Goal: Information Seeking & Learning: Find specific fact

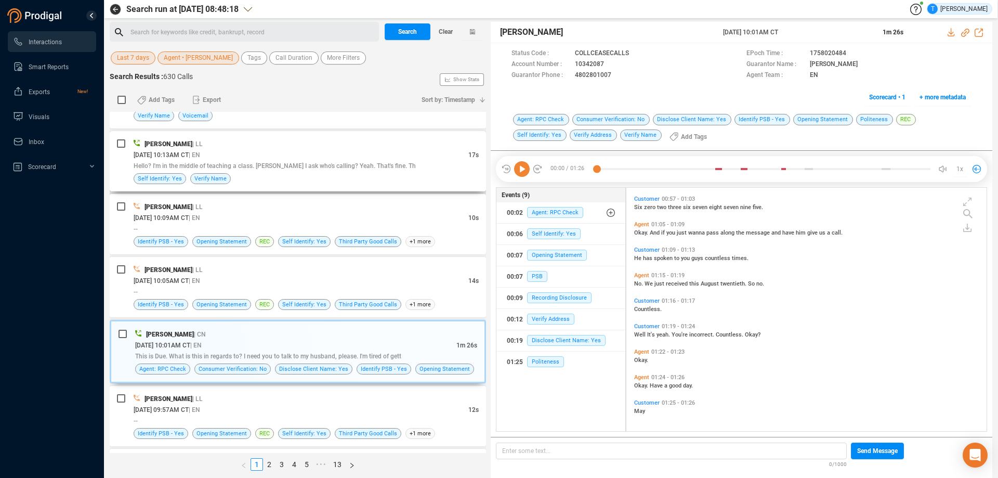
scroll to position [241, 355]
click at [447, 26] on span "Clear" at bounding box center [446, 31] width 14 height 17
click at [414, 33] on span "Search" at bounding box center [407, 31] width 19 height 17
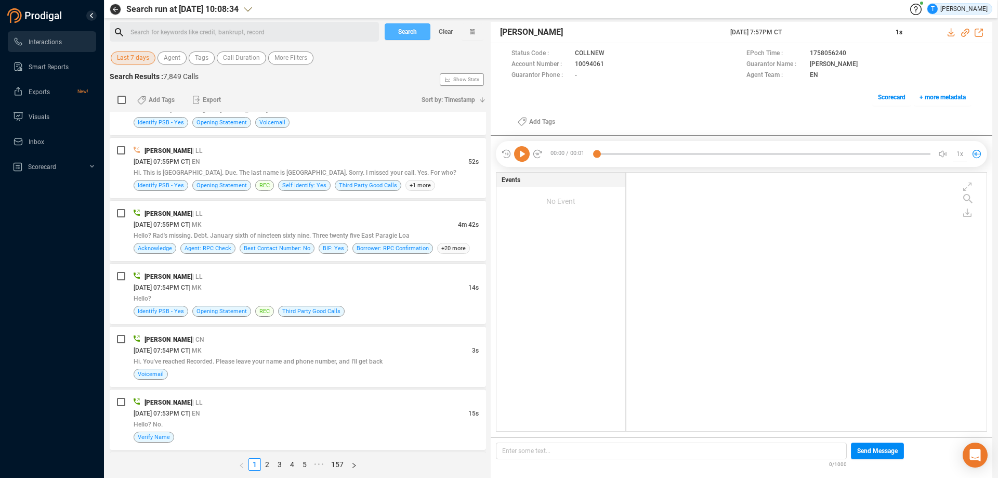
scroll to position [104, 0]
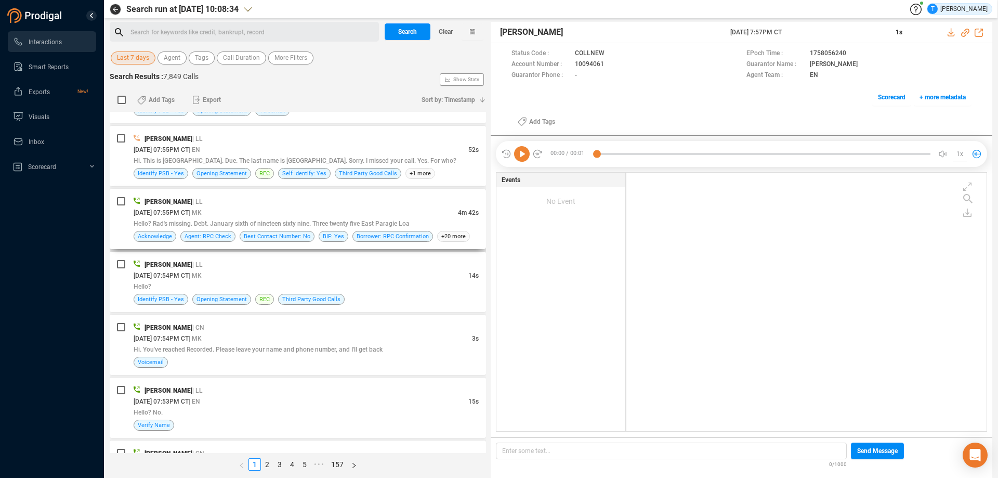
click at [330, 203] on div "[PERSON_NAME] | LL" at bounding box center [306, 201] width 345 height 11
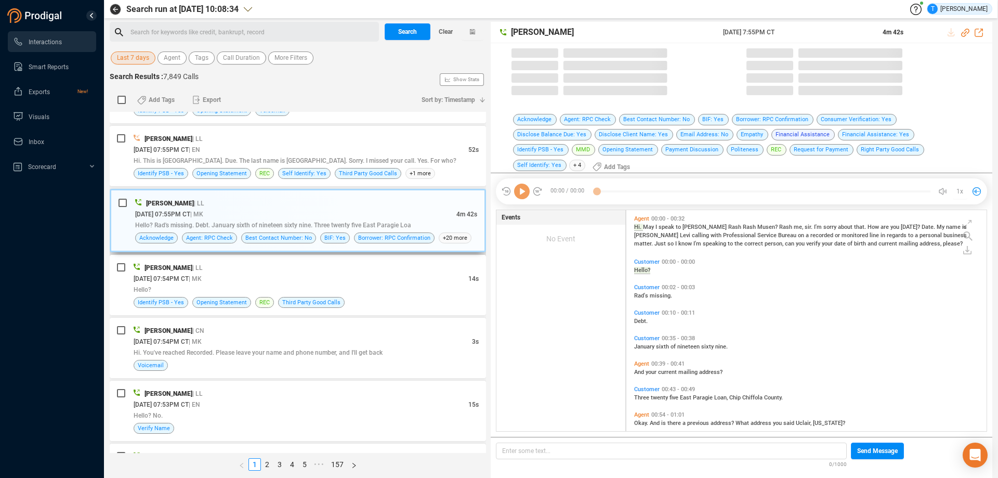
scroll to position [226, 355]
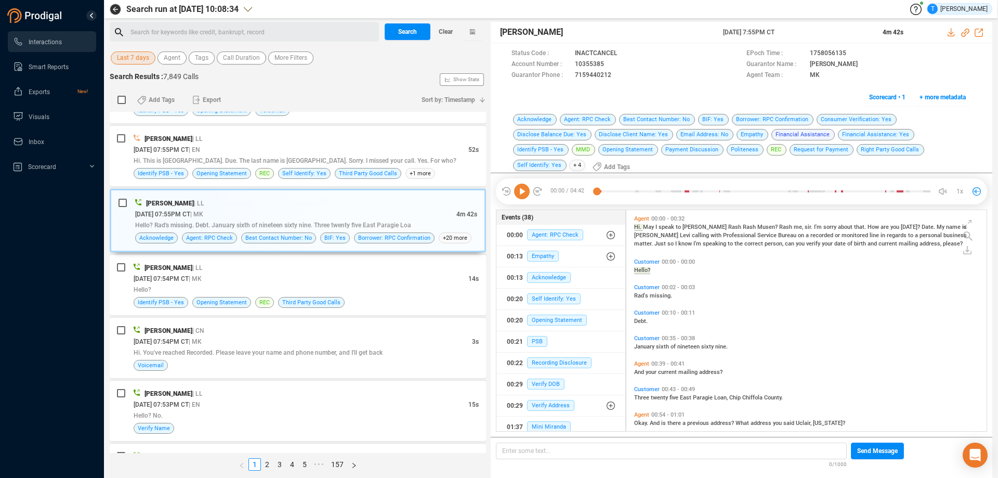
click at [519, 183] on icon at bounding box center [522, 191] width 16 height 16
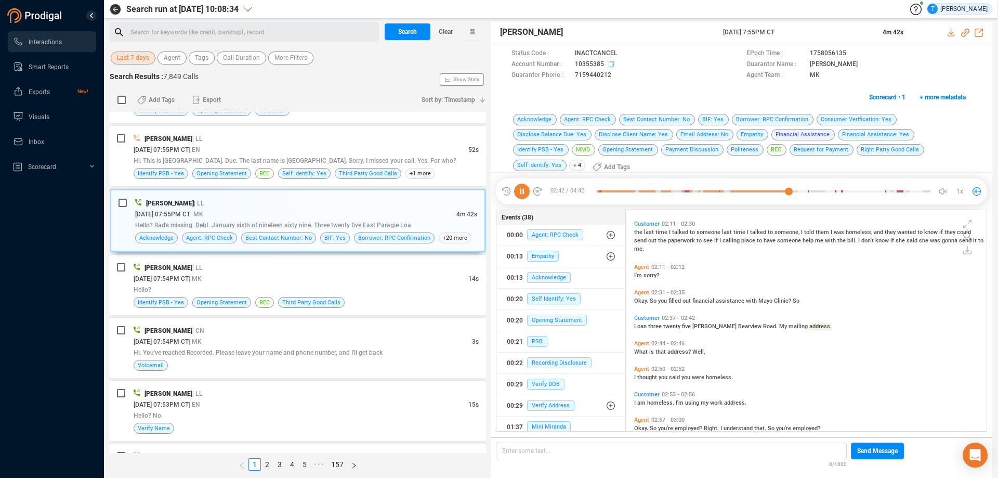
scroll to position [523, 0]
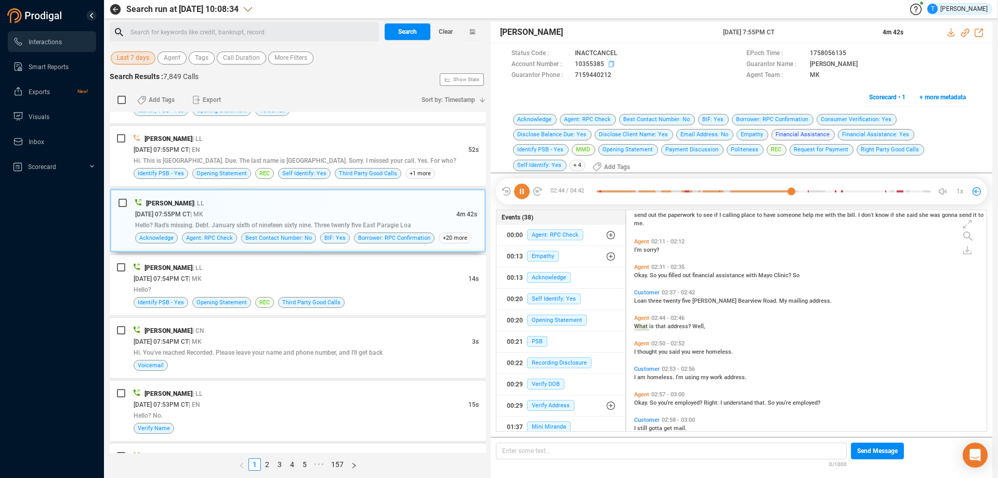
click at [612, 64] on icon at bounding box center [613, 65] width 8 height 8
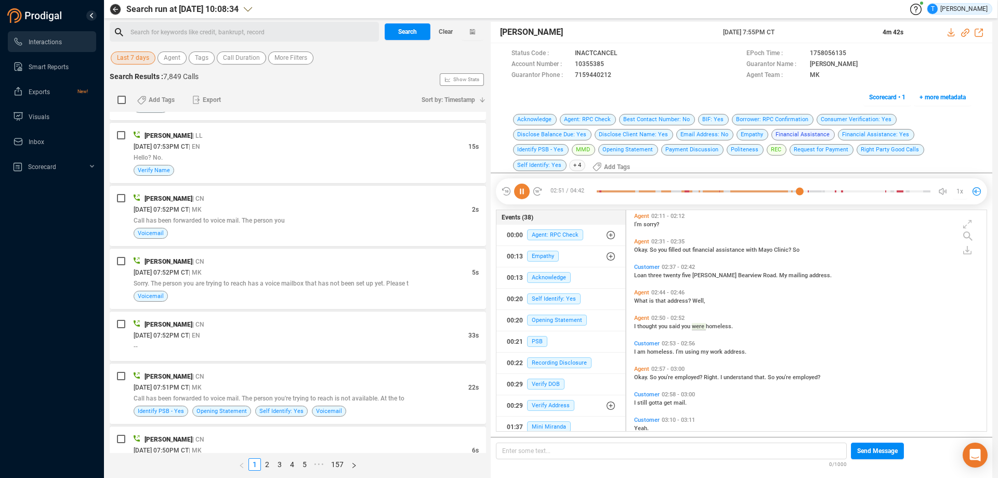
scroll to position [257, 0]
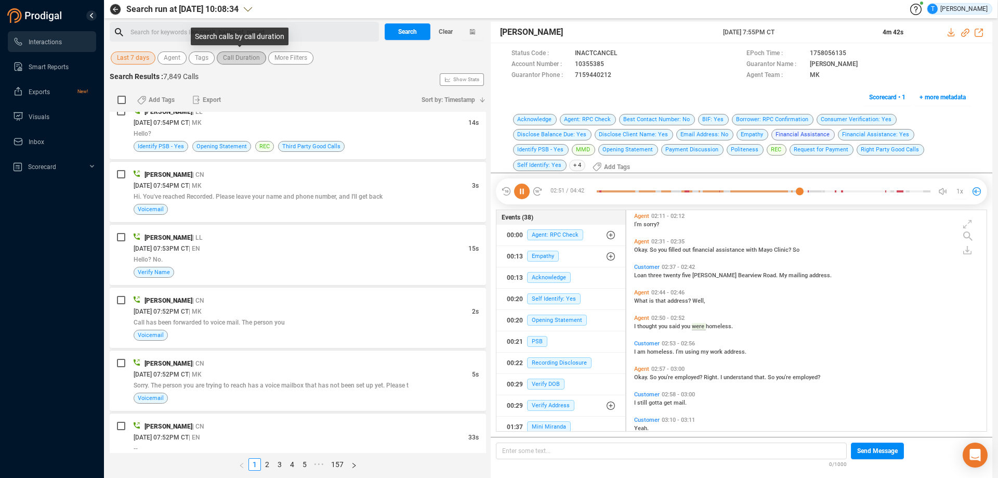
click at [228, 60] on span "Call Duration" at bounding box center [241, 57] width 37 height 13
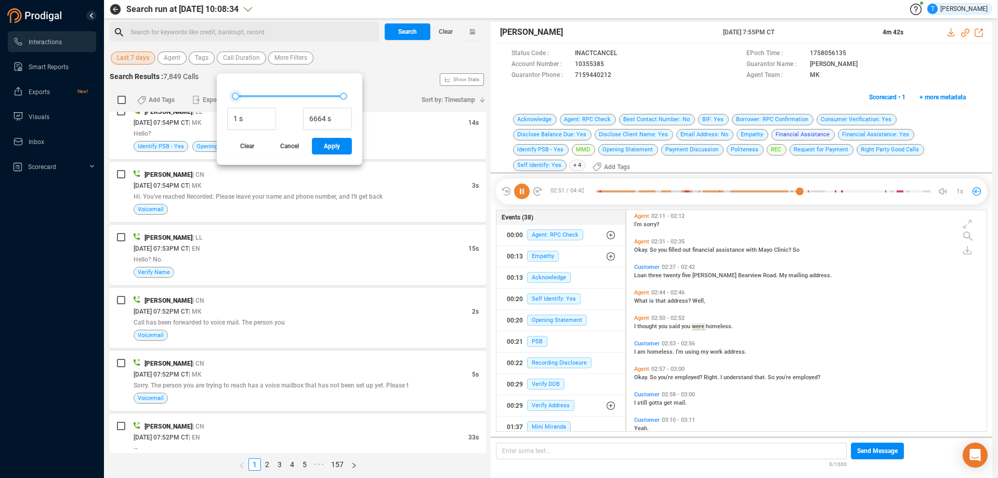
type input "161 s"
click at [236, 98] on div at bounding box center [237, 96] width 7 height 7
click at [333, 147] on span "Apply" at bounding box center [332, 146] width 16 height 17
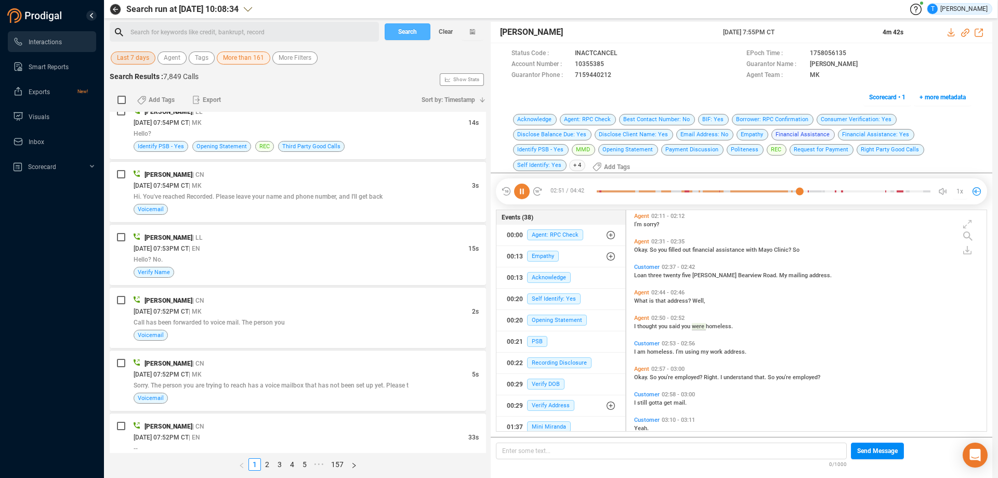
click at [406, 37] on span "Search" at bounding box center [407, 31] width 19 height 17
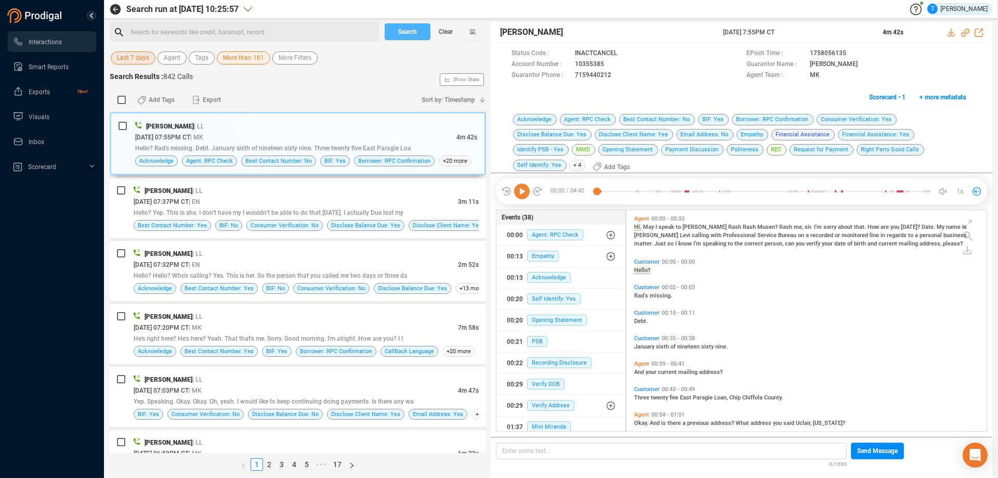
scroll to position [226, 355]
click at [328, 314] on div "[PERSON_NAME] | LL" at bounding box center [306, 316] width 345 height 11
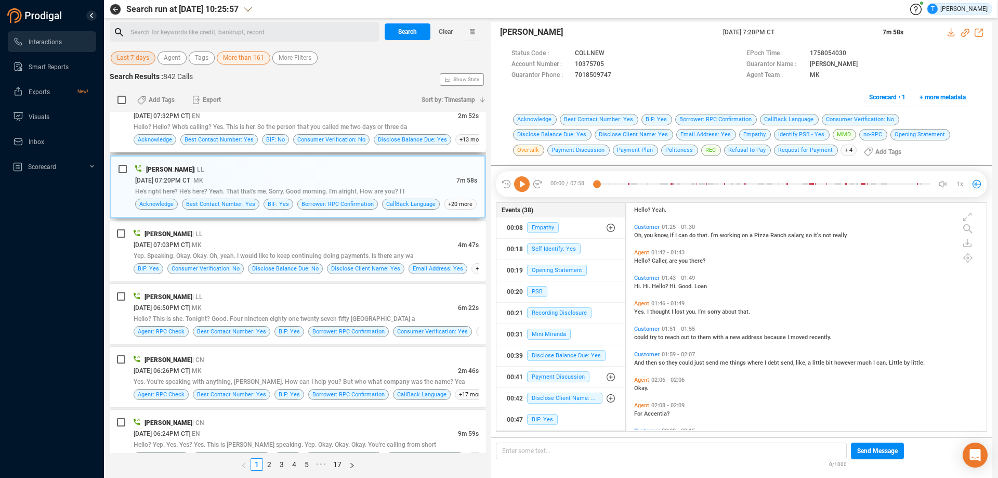
scroll to position [156, 0]
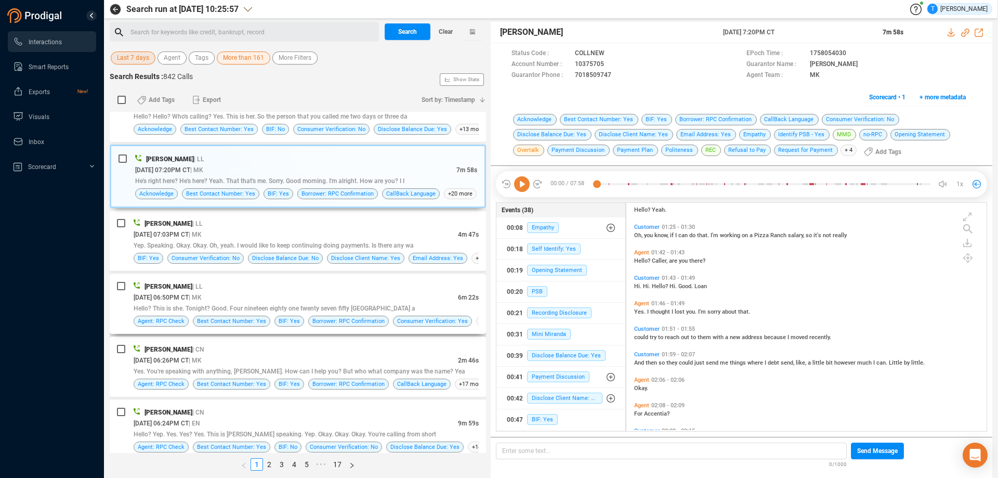
click at [335, 285] on div "[PERSON_NAME] | LL" at bounding box center [306, 286] width 345 height 11
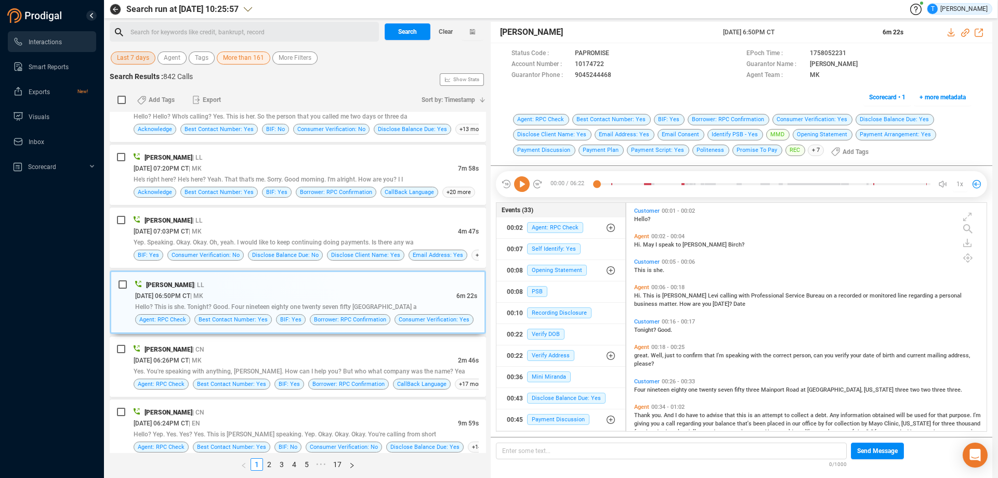
scroll to position [0, 0]
click at [609, 65] on icon at bounding box center [613, 65] width 8 height 8
click at [952, 33] on icon at bounding box center [952, 32] width 8 height 8
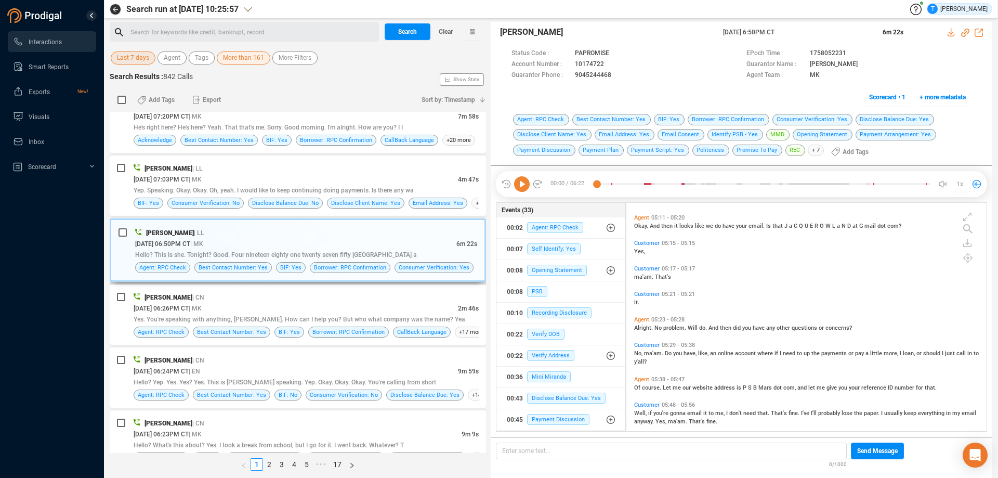
scroll to position [260, 0]
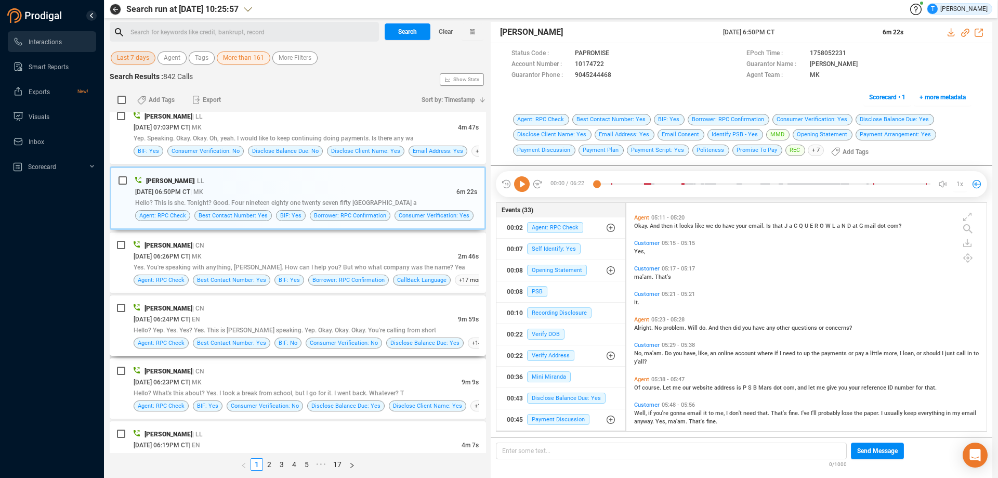
click at [310, 315] on div "[DATE] 06:24PM CT | EN" at bounding box center [296, 318] width 324 height 11
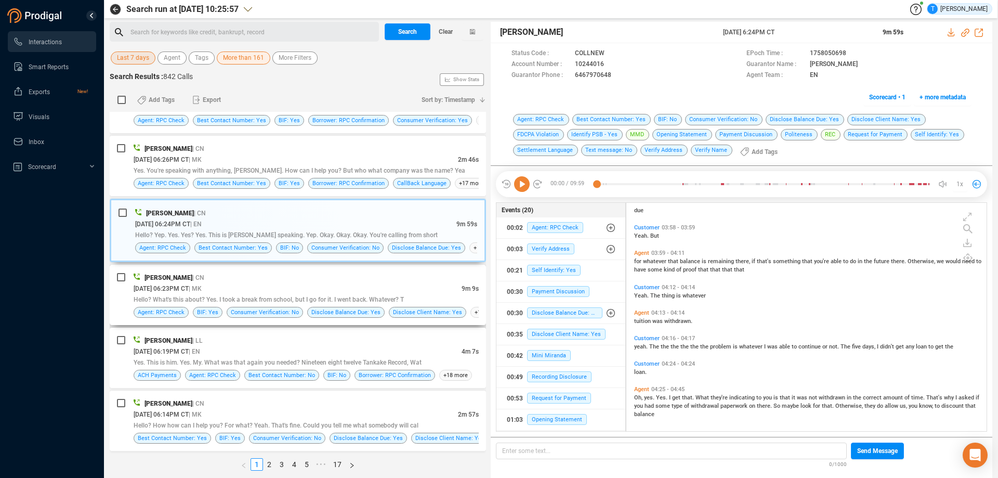
scroll to position [364, 0]
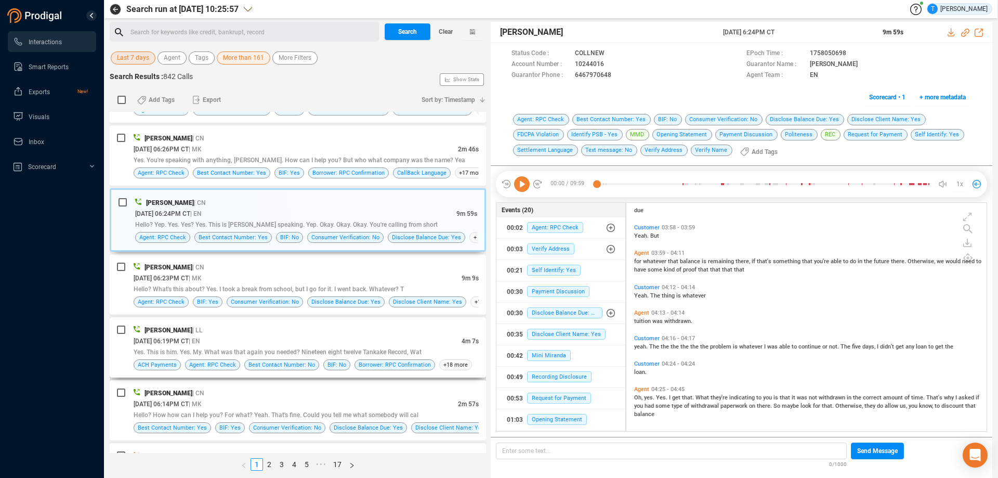
click at [370, 340] on div "[DATE] 06:19PM CT | EN" at bounding box center [298, 340] width 328 height 11
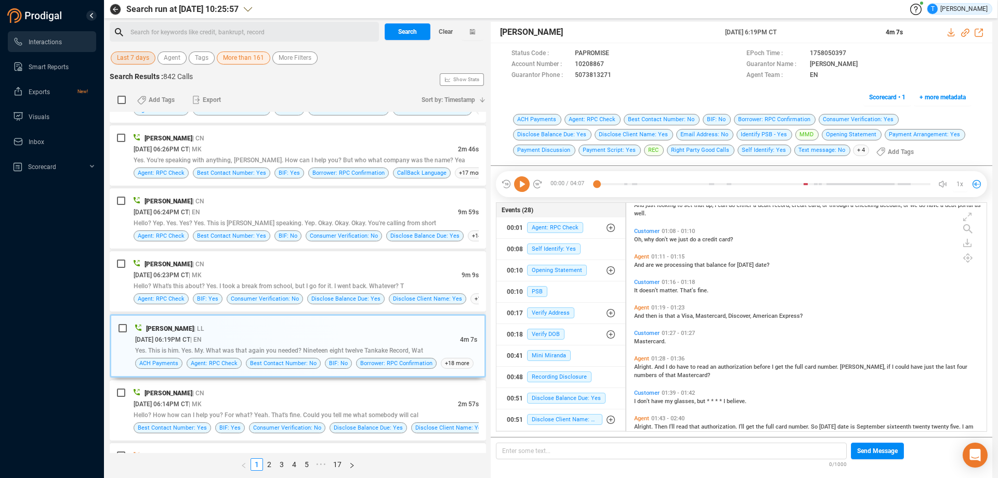
scroll to position [312, 0]
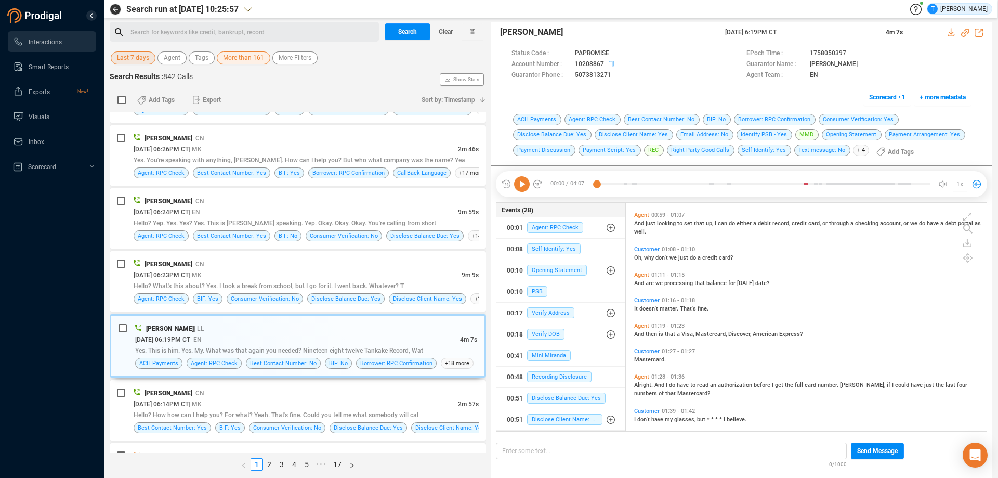
click at [610, 62] on icon at bounding box center [613, 65] width 8 height 8
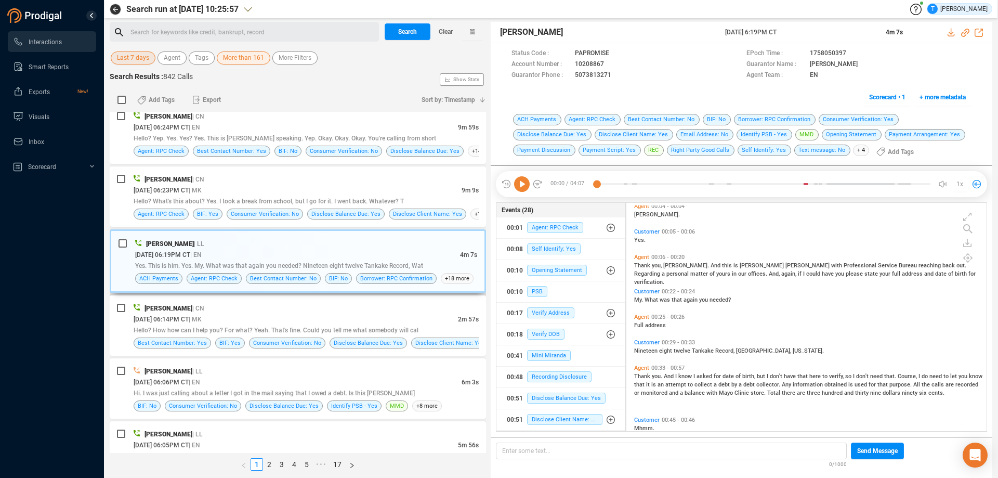
scroll to position [520, 0]
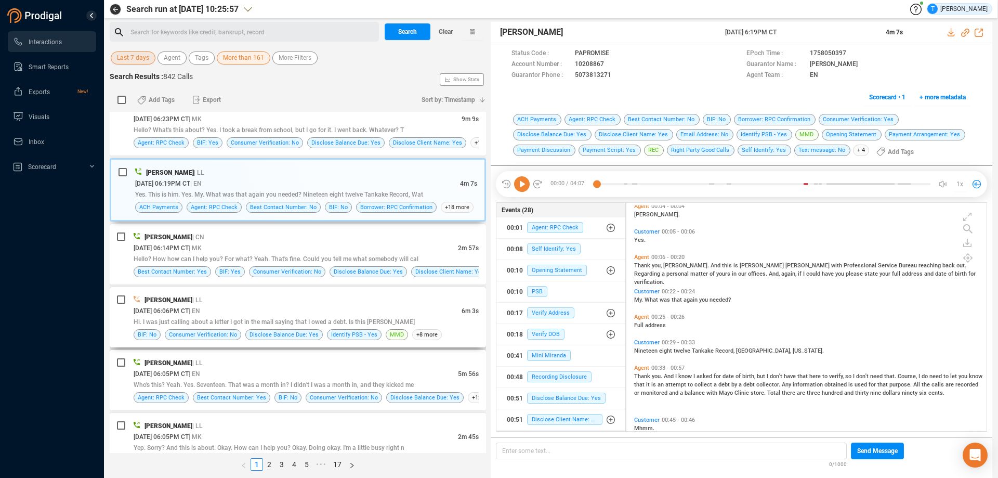
click at [344, 308] on div "[DATE] 06:06PM CT | EN" at bounding box center [298, 310] width 328 height 11
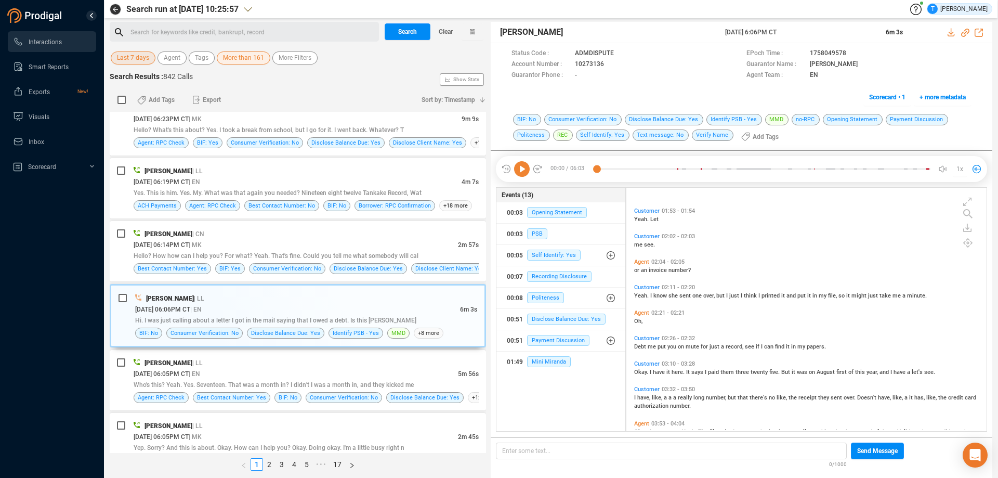
scroll to position [416, 0]
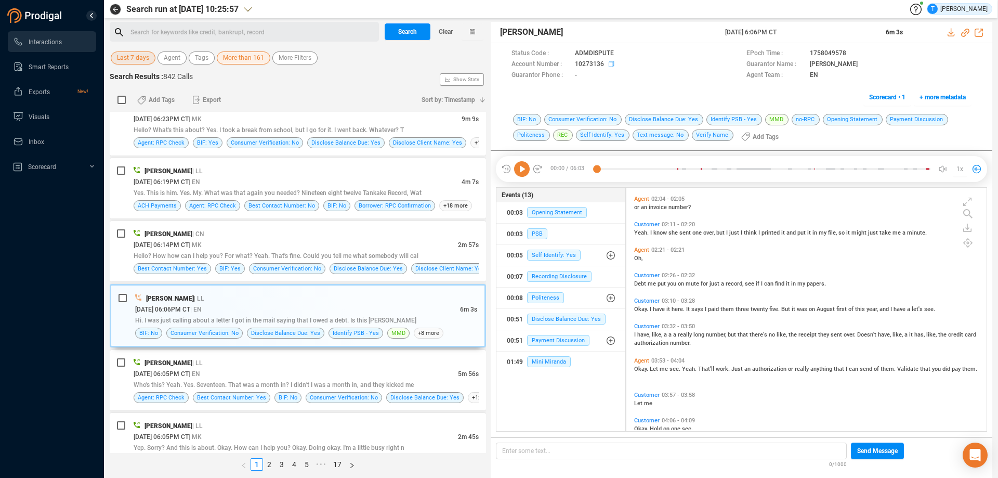
click at [612, 63] on icon at bounding box center [613, 65] width 8 height 8
click at [966, 229] on icon at bounding box center [967, 226] width 4 height 6
click at [946, 235] on icon at bounding box center [946, 233] width 8 height 8
click at [975, 64] on div "Status Code : ADMDISPUTE EPoch Time : 1758049578 Account Number : 10273136 Guar…" at bounding box center [742, 78] width 502 height 70
click at [951, 33] on icon at bounding box center [951, 32] width 7 height 8
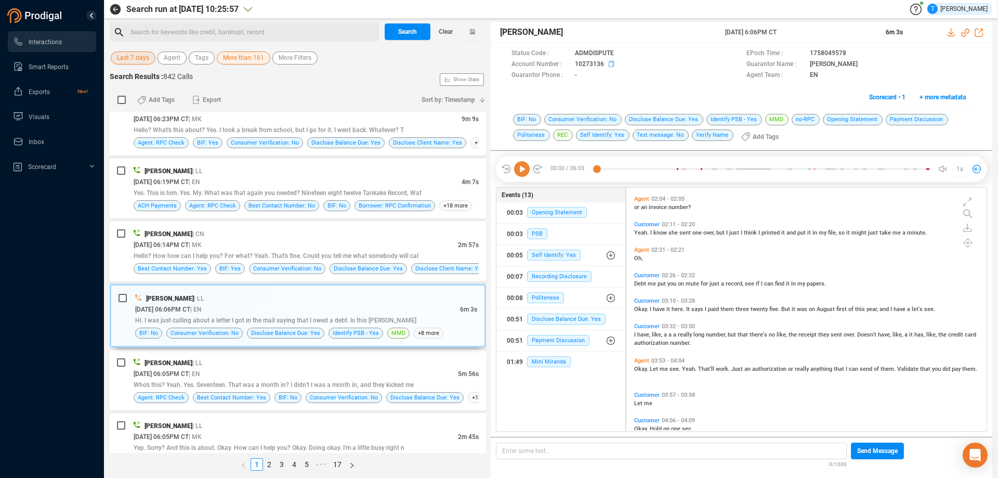
click at [609, 64] on icon at bounding box center [613, 65] width 8 height 8
